Goal: Find specific page/section: Find specific page/section

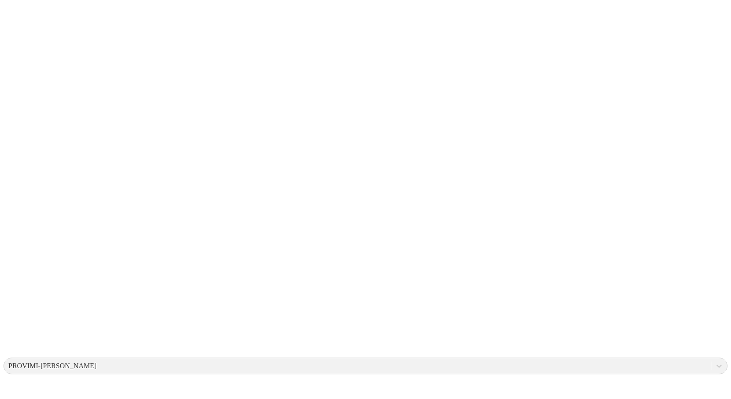
drag, startPoint x: 126, startPoint y: 234, endPoint x: 187, endPoint y: 280, distance: 76.8
